Goal: Task Accomplishment & Management: Use online tool/utility

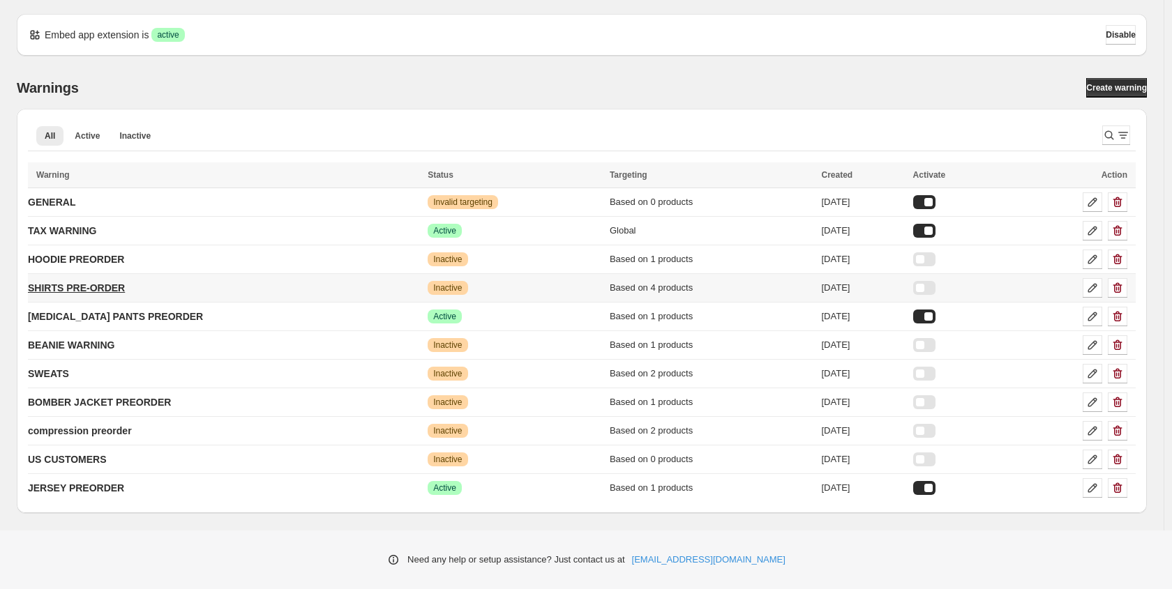
click at [96, 294] on p "SHIRTS PRE-ORDER" at bounding box center [76, 288] width 97 height 14
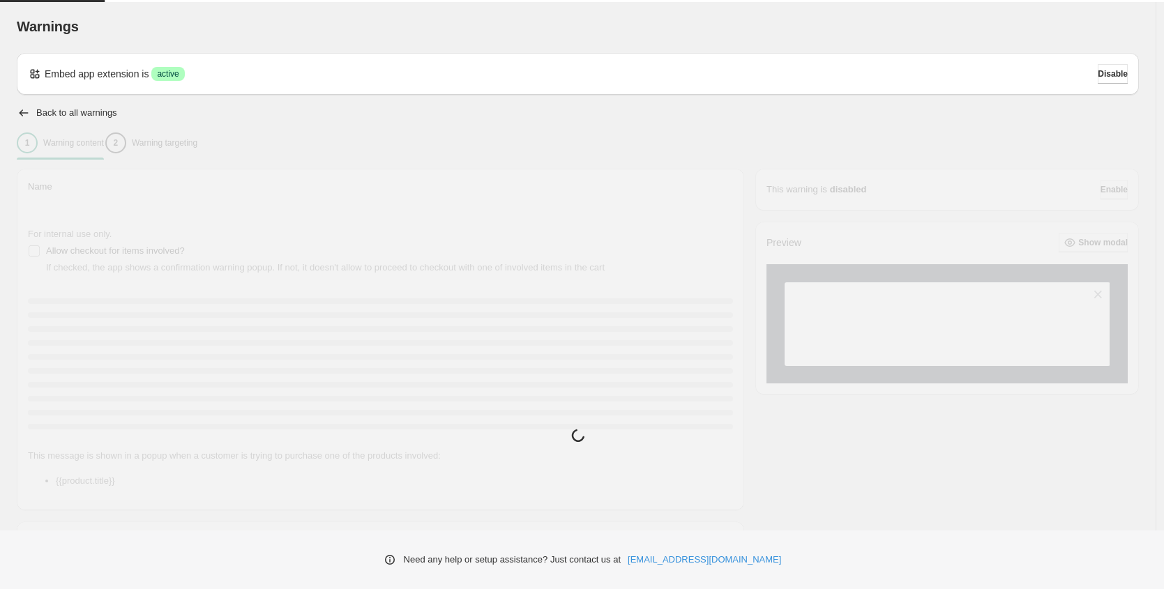
type input "**********"
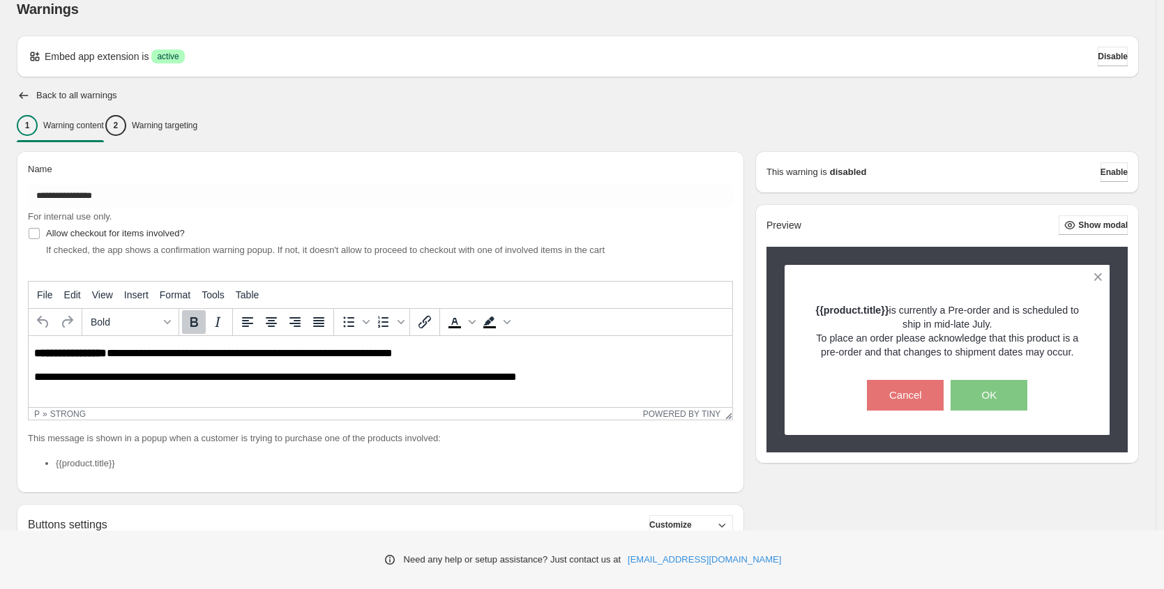
scroll to position [212, 0]
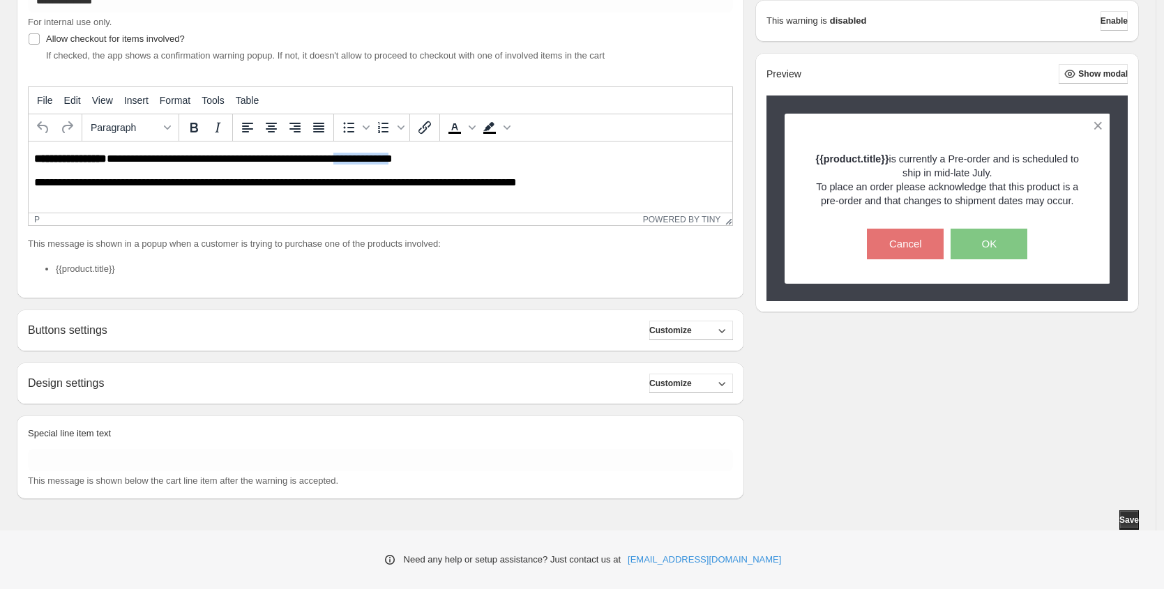
drag, startPoint x: 397, startPoint y: 161, endPoint x: 343, endPoint y: 162, distance: 53.7
click at [343, 162] on p "**********" at bounding box center [384, 159] width 700 height 13
click at [692, 332] on span "Customize" at bounding box center [670, 330] width 43 height 11
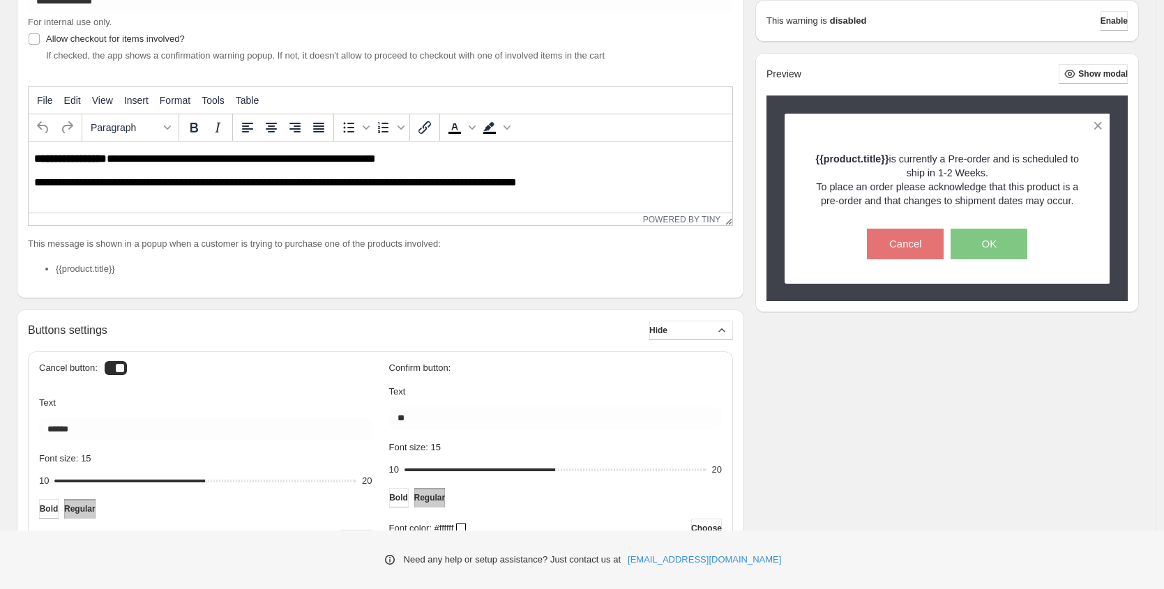
scroll to position [230, 0]
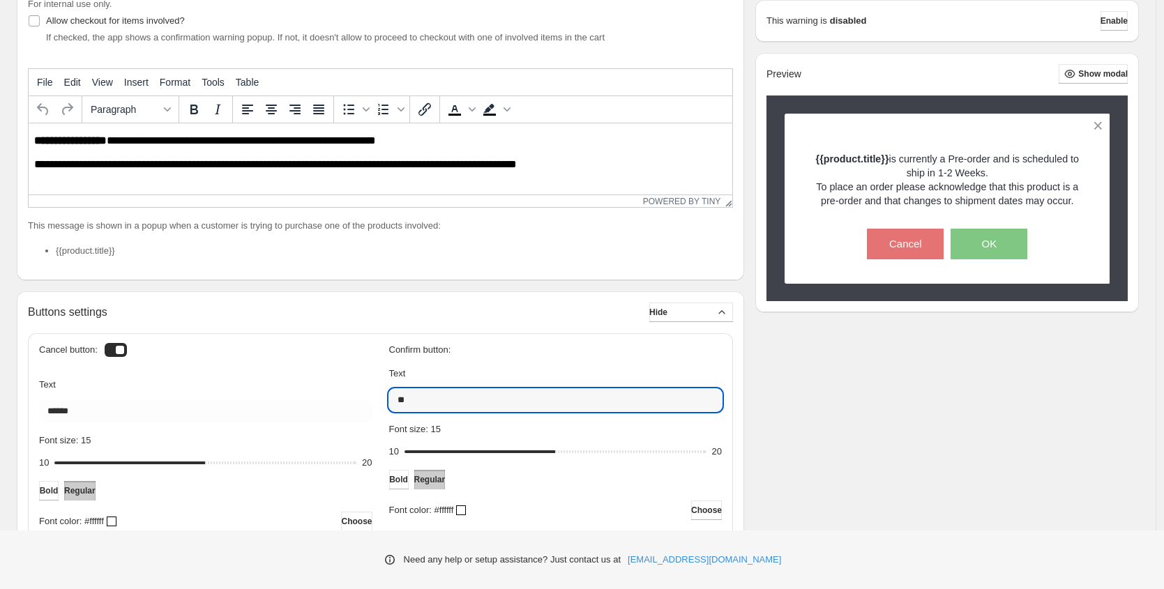
drag, startPoint x: 471, startPoint y: 398, endPoint x: 365, endPoint y: 398, distance: 106.0
click at [365, 398] on div "Cancel button: Text ****** Font size: 15 10 15 20 Bold Regular Font color: #fff…" at bounding box center [380, 516] width 683 height 343
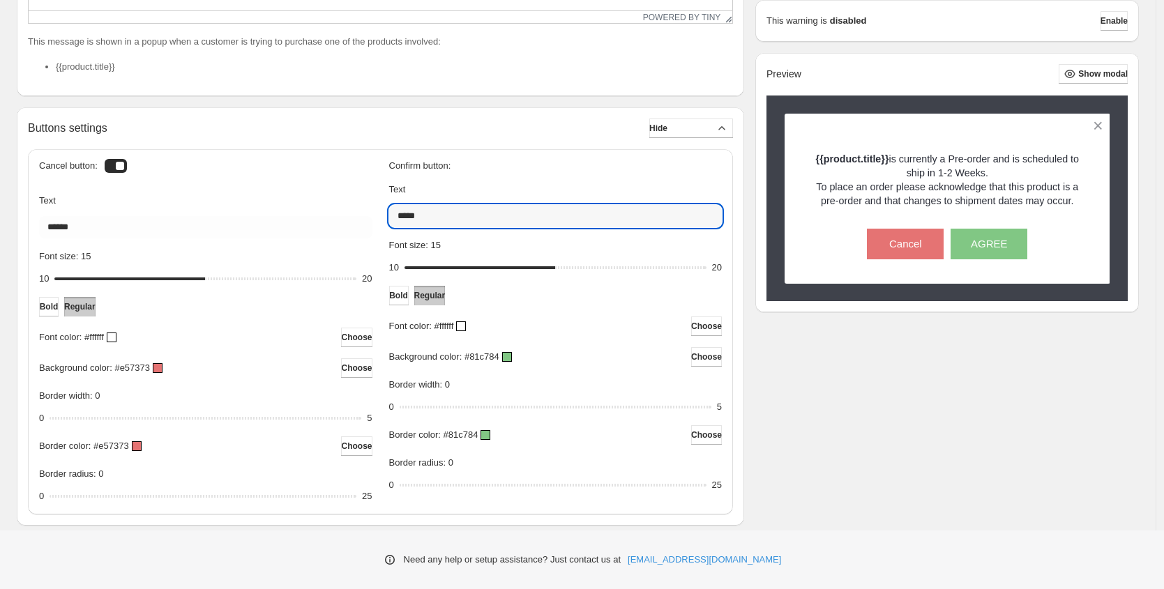
scroll to position [589, 0]
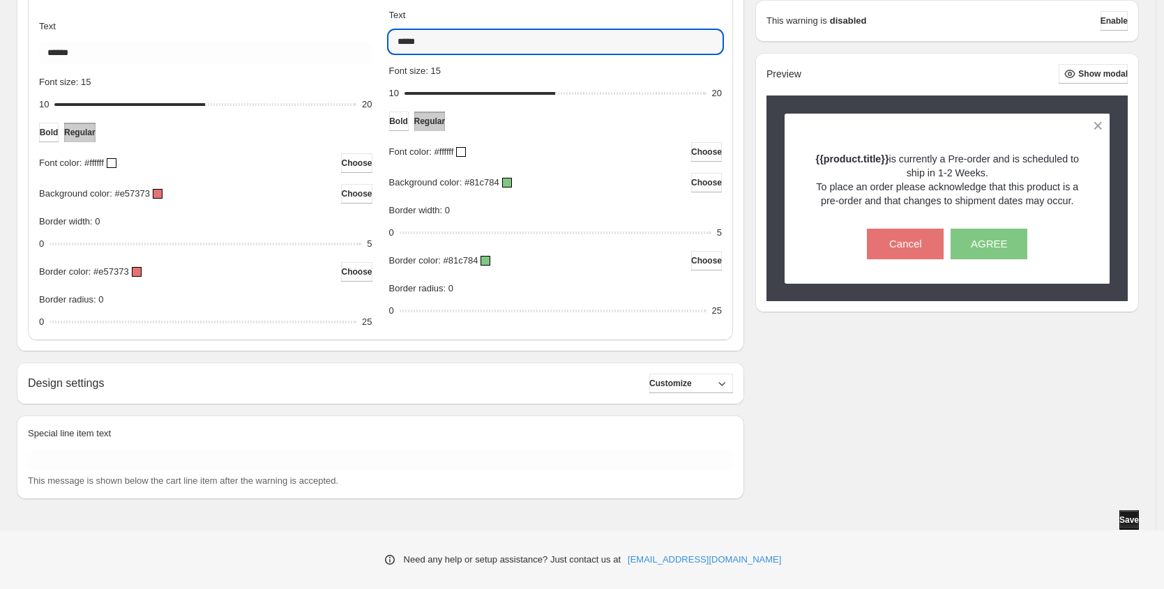
type input "*****"
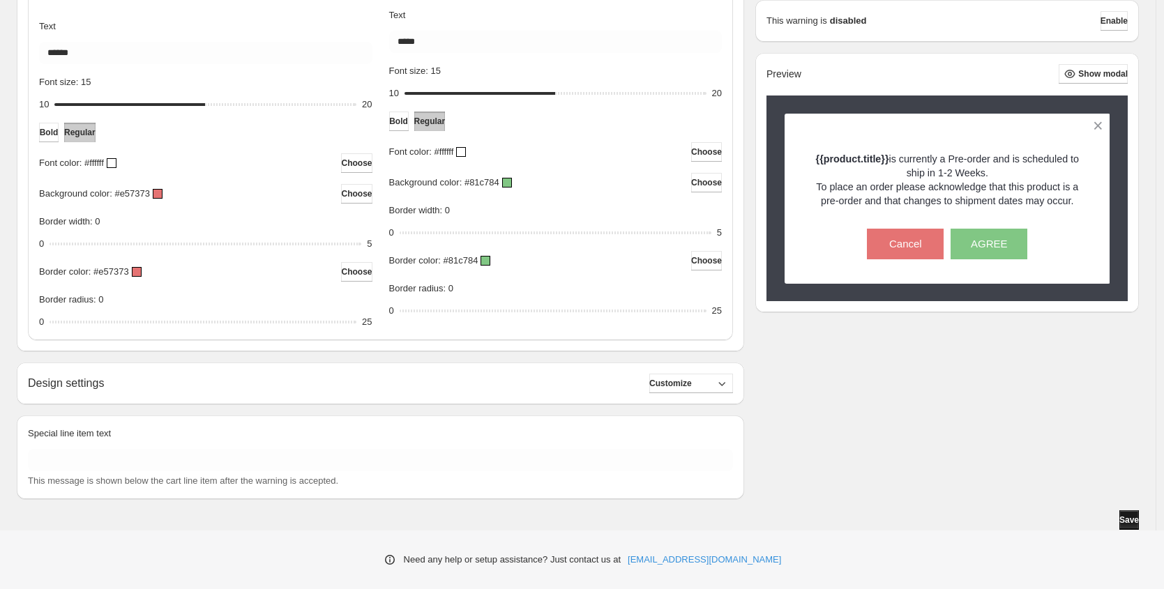
click at [1130, 518] on span "Save" at bounding box center [1129, 520] width 20 height 11
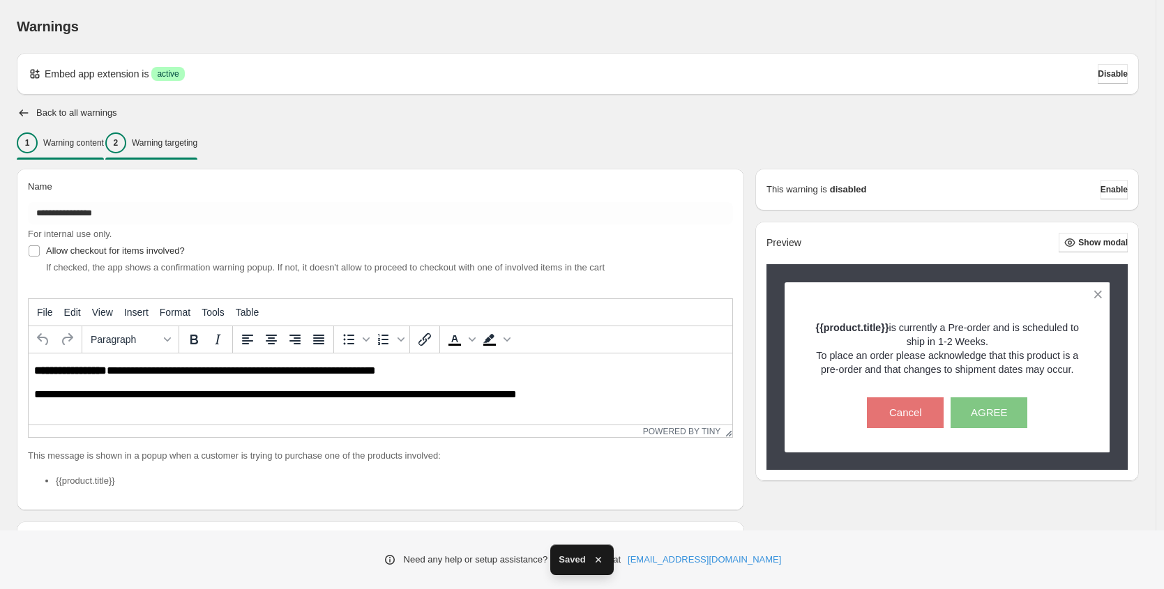
click at [197, 138] on p "Warning targeting" at bounding box center [165, 142] width 66 height 11
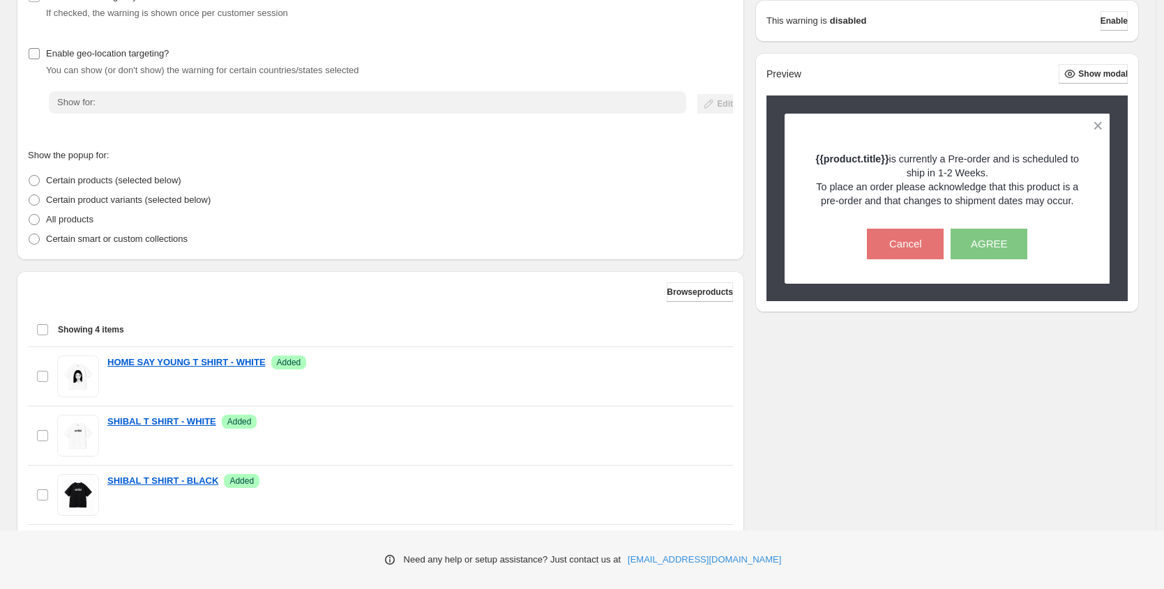
scroll to position [315, 0]
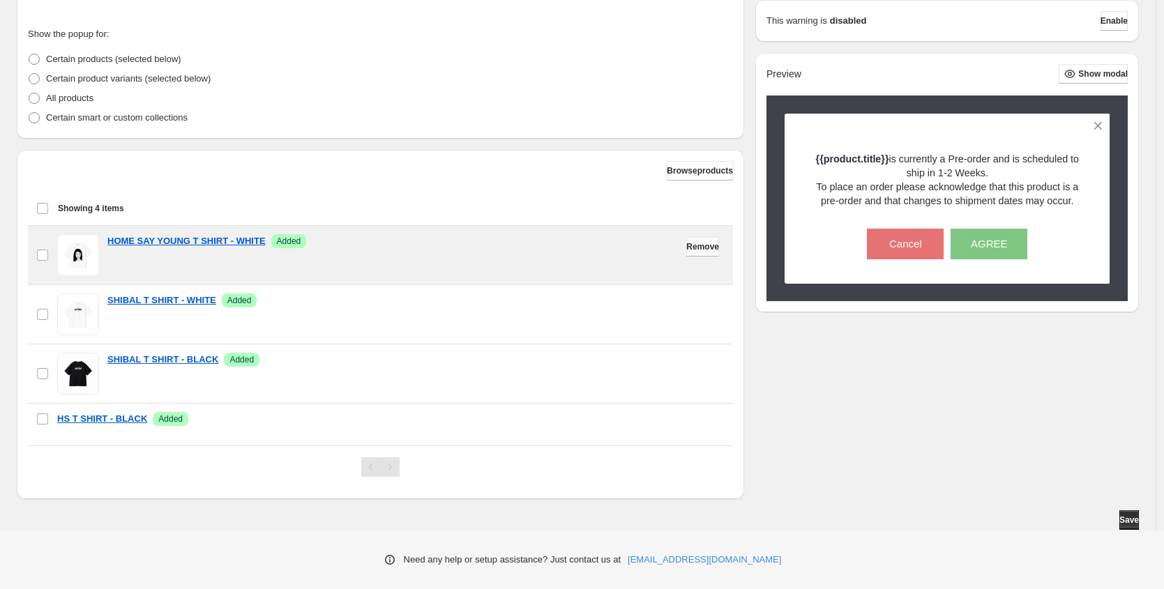
click at [701, 253] on button "Remove" at bounding box center [702, 247] width 33 height 20
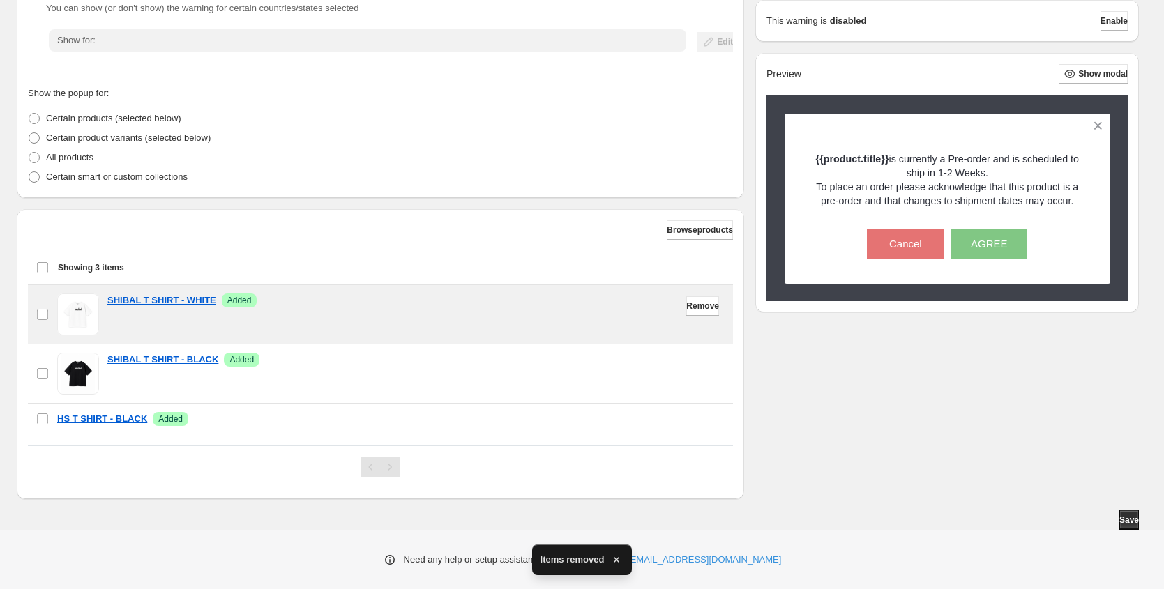
scroll to position [255, 0]
click at [696, 305] on span "Remove" at bounding box center [702, 306] width 33 height 11
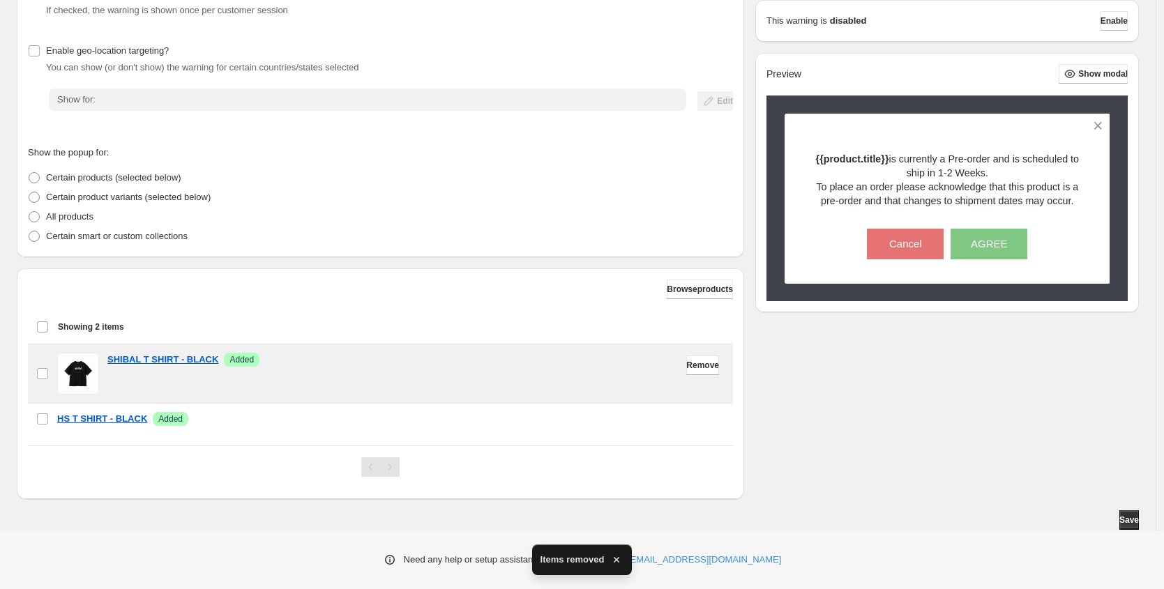
scroll to position [196, 0]
click at [691, 368] on span "Remove" at bounding box center [702, 365] width 33 height 11
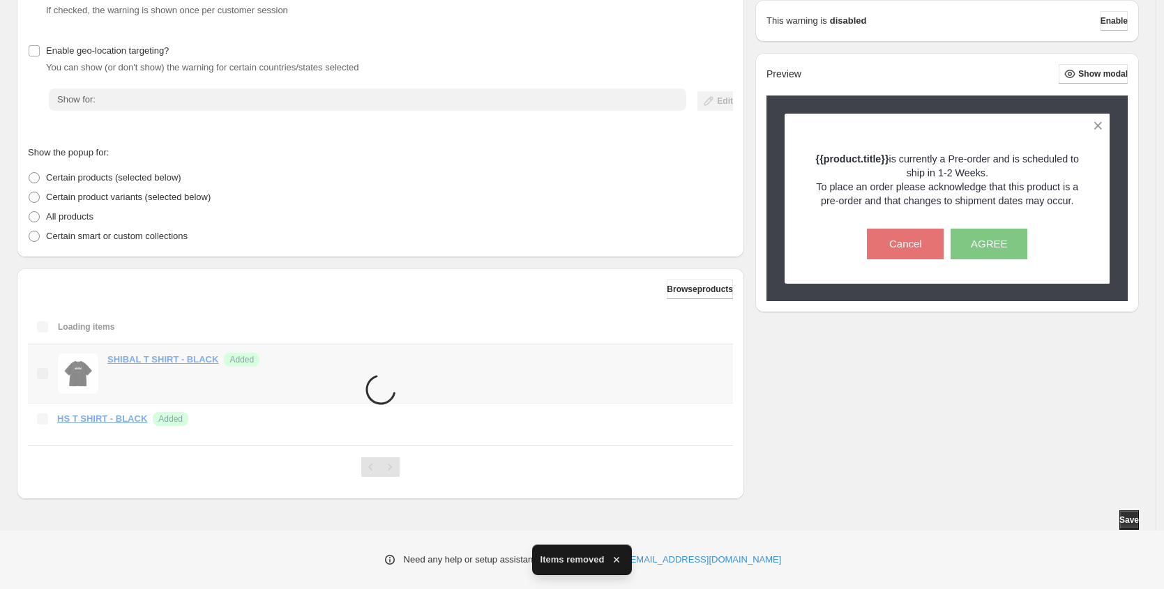
scroll to position [137, 0]
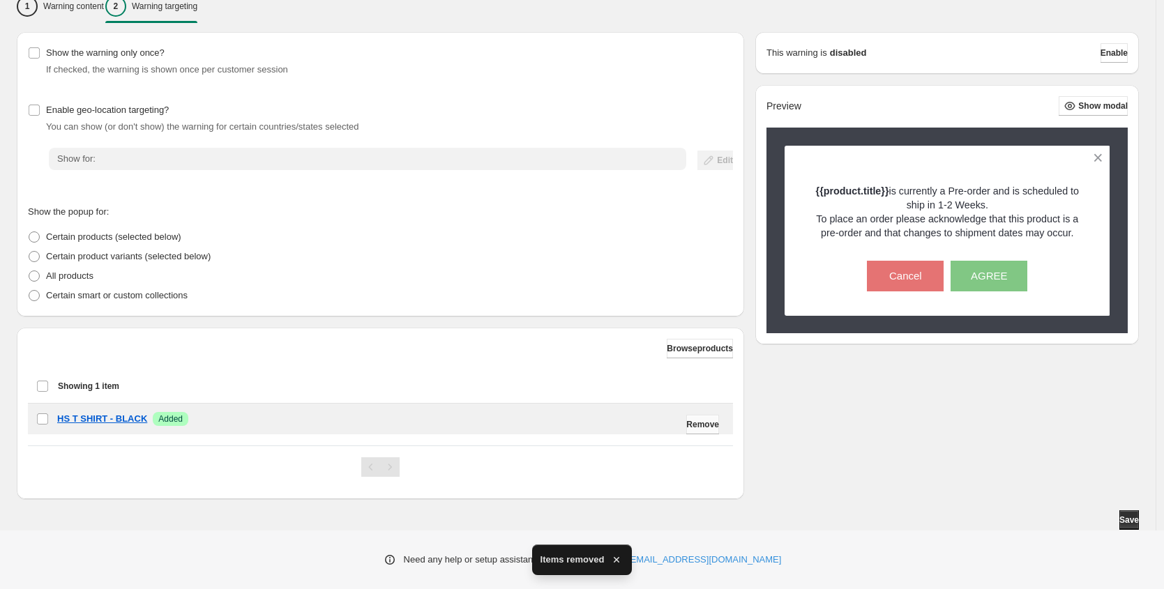
click at [700, 417] on button "Remove" at bounding box center [702, 425] width 33 height 20
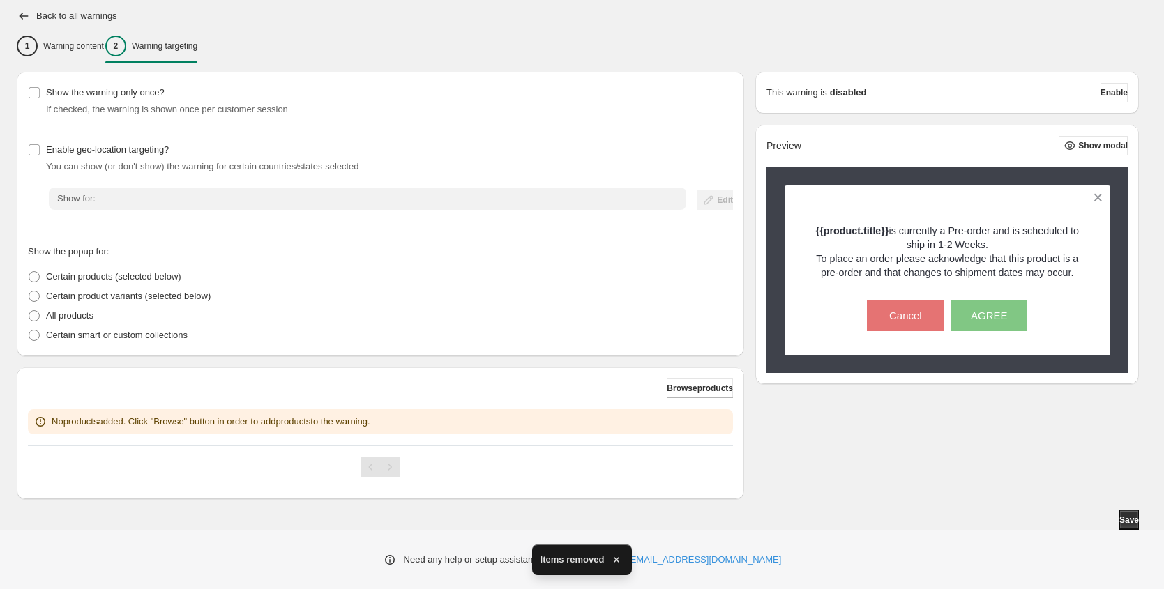
scroll to position [97, 0]
click at [718, 395] on button "Browse products" at bounding box center [700, 389] width 66 height 20
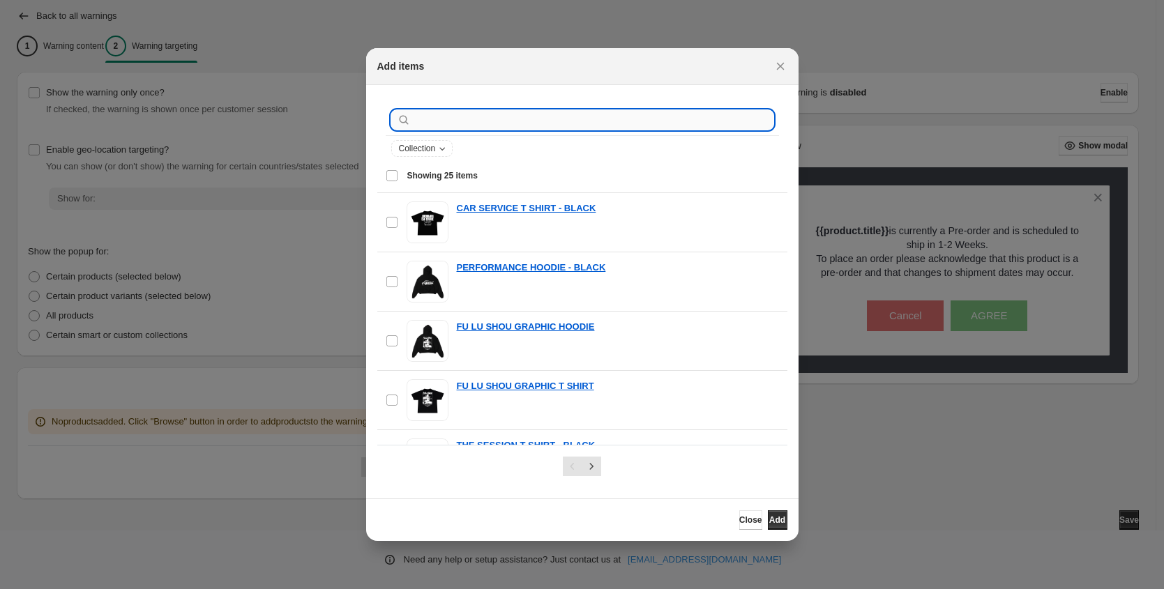
click at [488, 128] on input ":r1r:" at bounding box center [594, 120] width 360 height 20
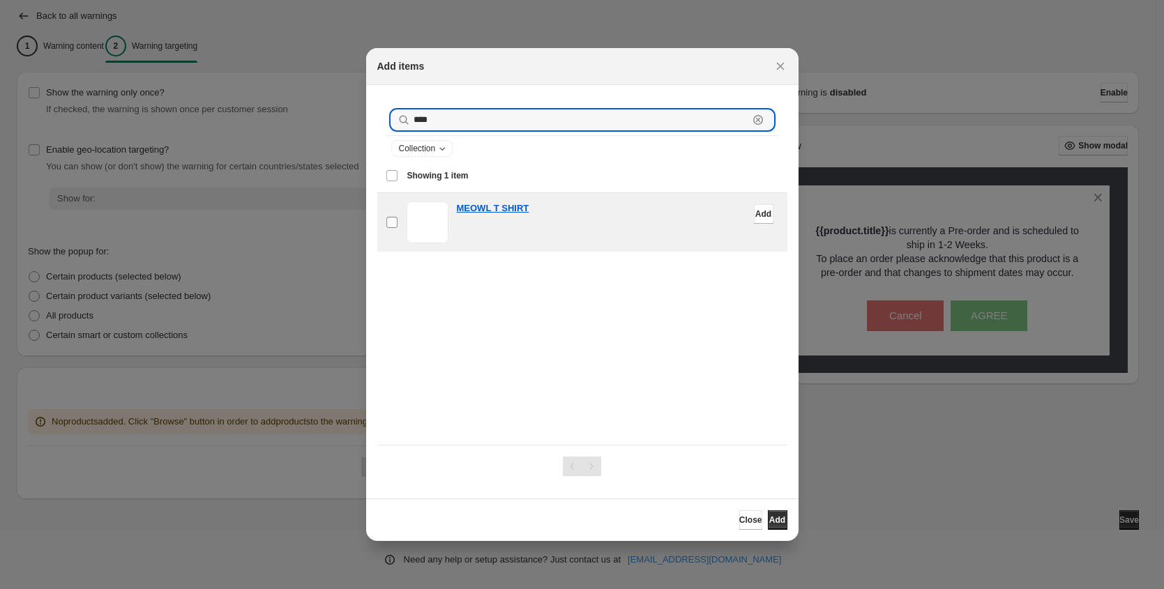
type input "****"
click at [398, 223] on label "checkbox" at bounding box center [391, 222] width 29 height 59
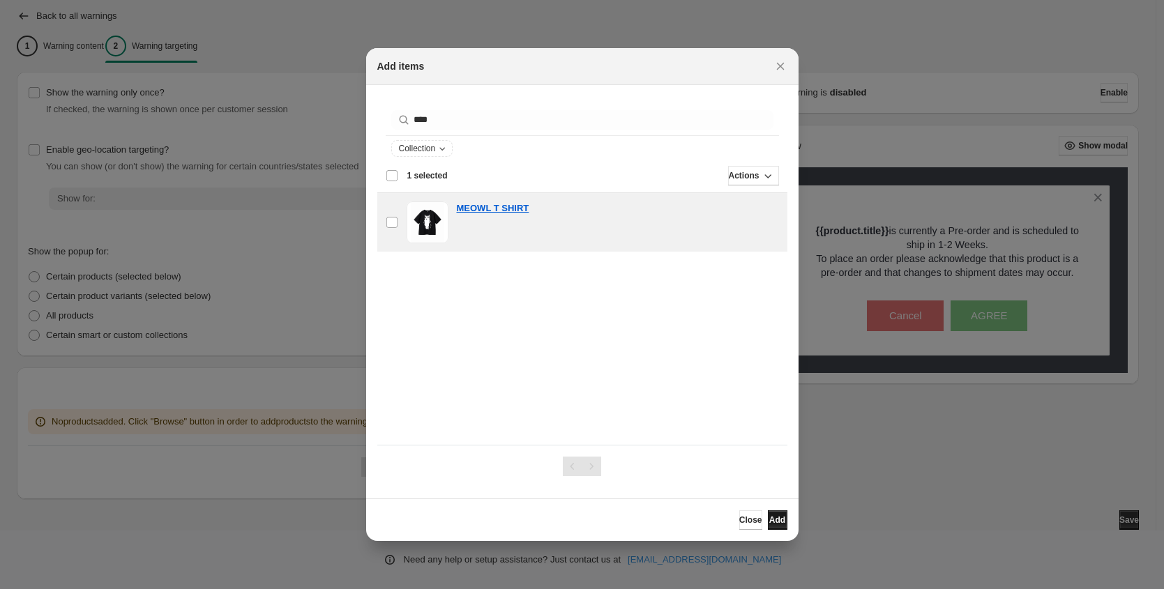
click at [773, 526] on button "Add" at bounding box center [778, 521] width 20 height 20
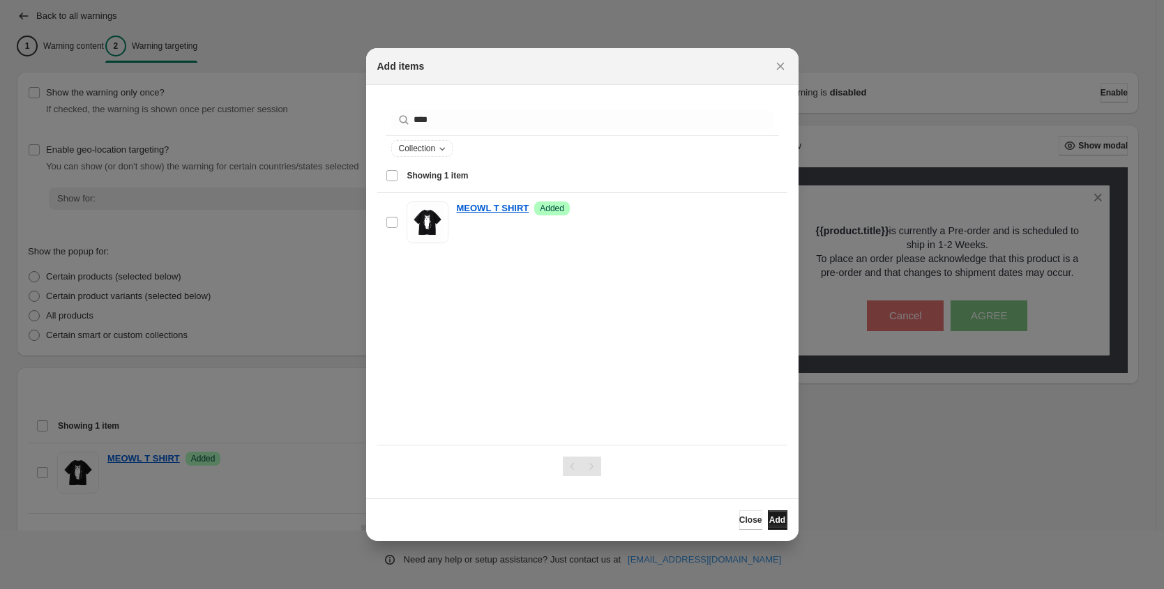
click at [778, 525] on span "Add" at bounding box center [777, 520] width 16 height 11
click at [788, 69] on button "Close" at bounding box center [781, 66] width 20 height 20
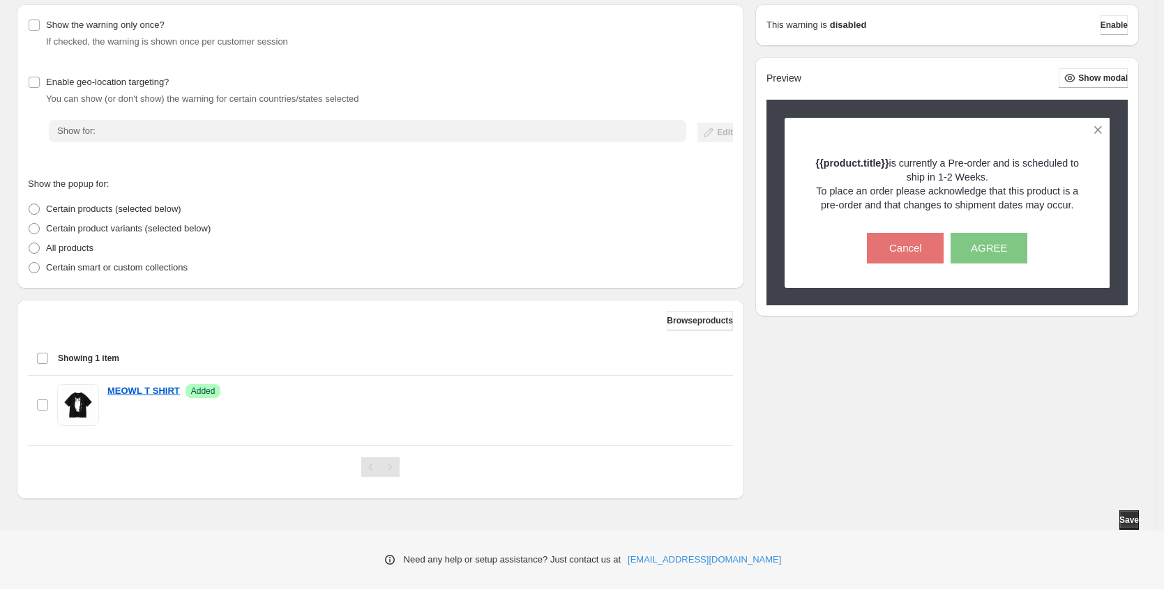
scroll to position [0, 0]
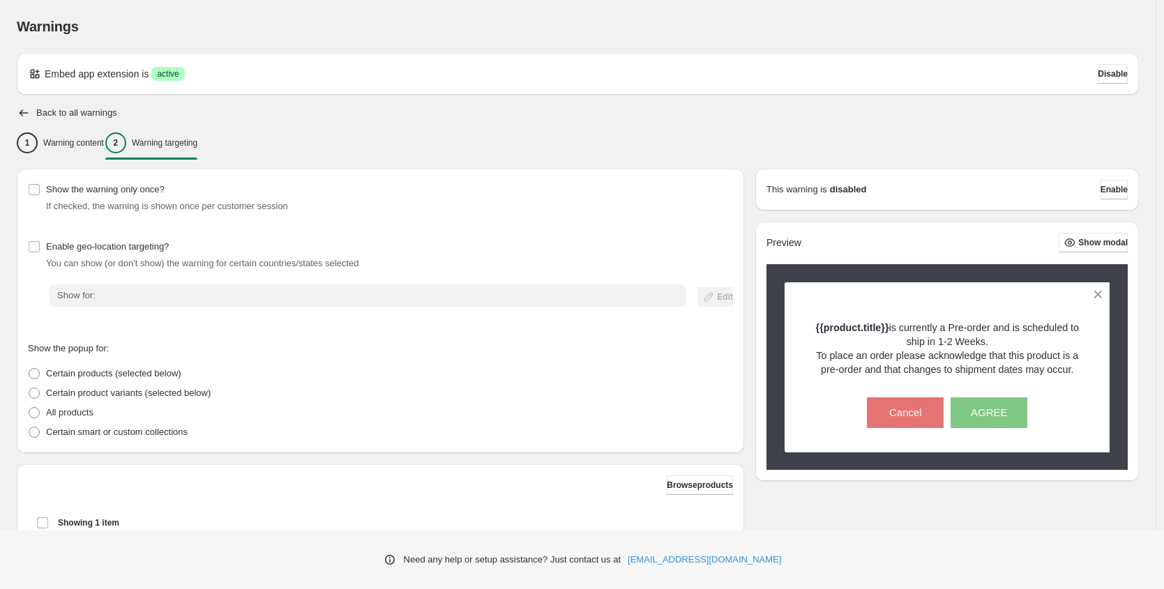
click at [33, 113] on div "Back to all warnings" at bounding box center [578, 113] width 1122 height 14
